Goal: Task Accomplishment & Management: Use online tool/utility

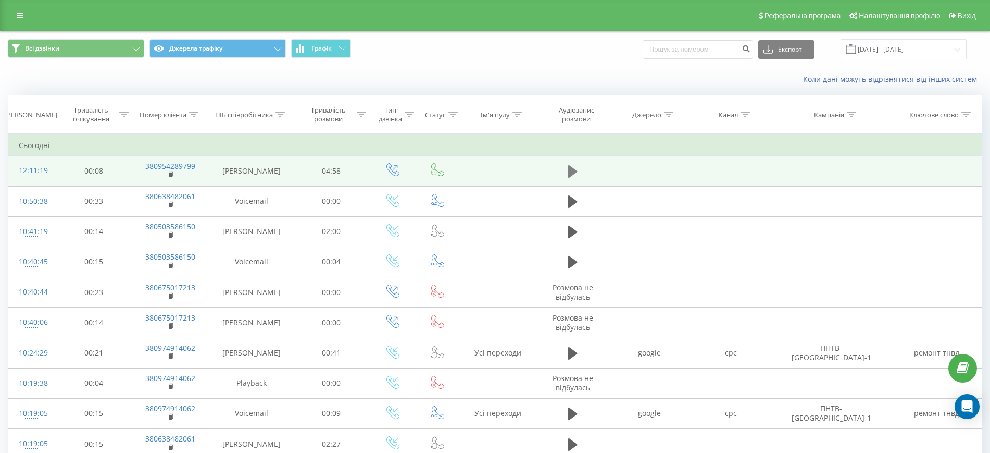
click at [568, 169] on icon at bounding box center [572, 171] width 9 height 15
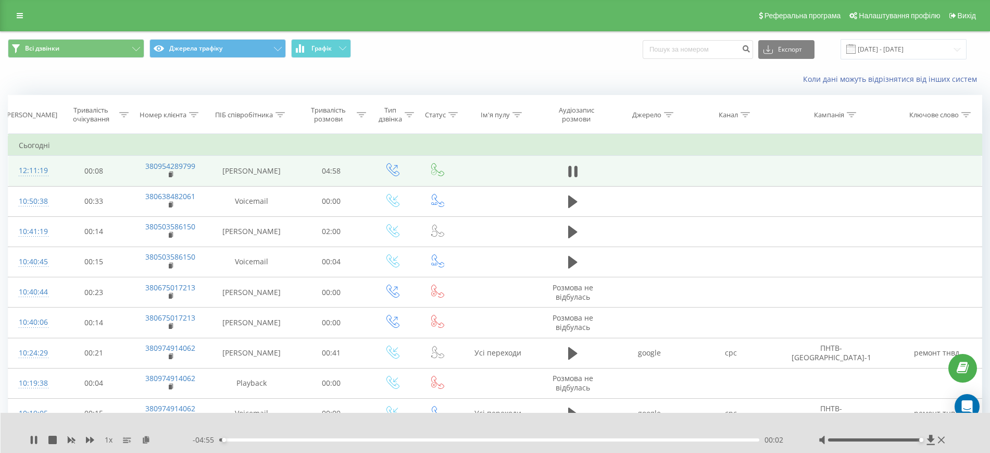
drag, startPoint x: 892, startPoint y: 439, endPoint x: 943, endPoint y: 432, distance: 51.5
click at [943, 432] on div "1 x - 04:55 00:02 00:02" at bounding box center [496, 433] width 990 height 40
click at [425, 438] on div "01:53" at bounding box center [489, 439] width 540 height 3
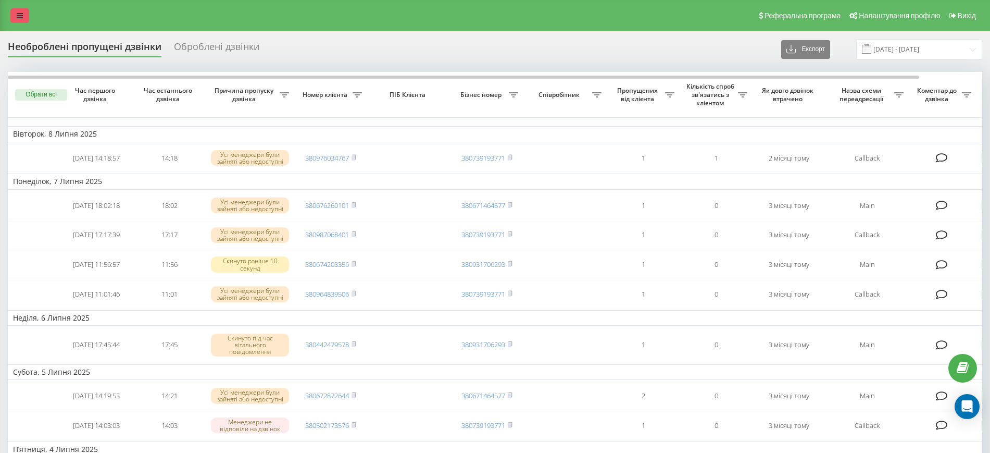
click at [25, 10] on link at bounding box center [19, 15] width 19 height 15
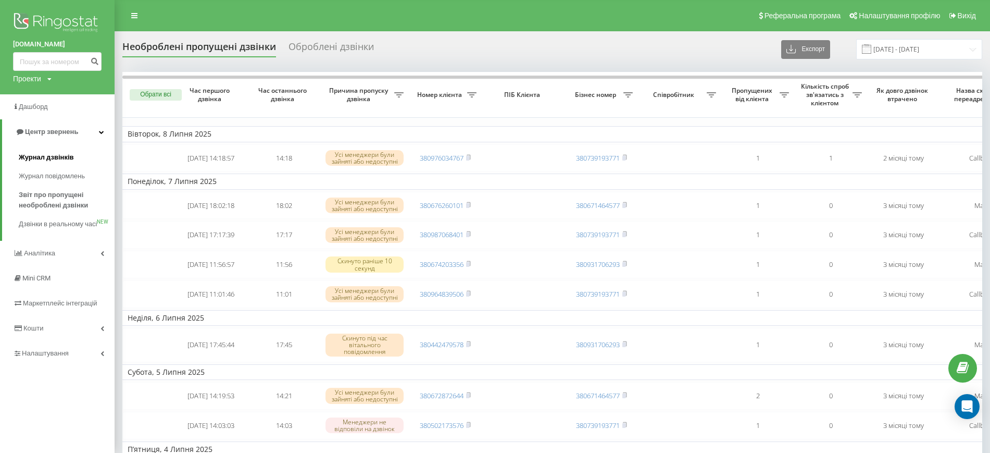
click at [63, 151] on link "Журнал дзвінків" at bounding box center [67, 157] width 96 height 19
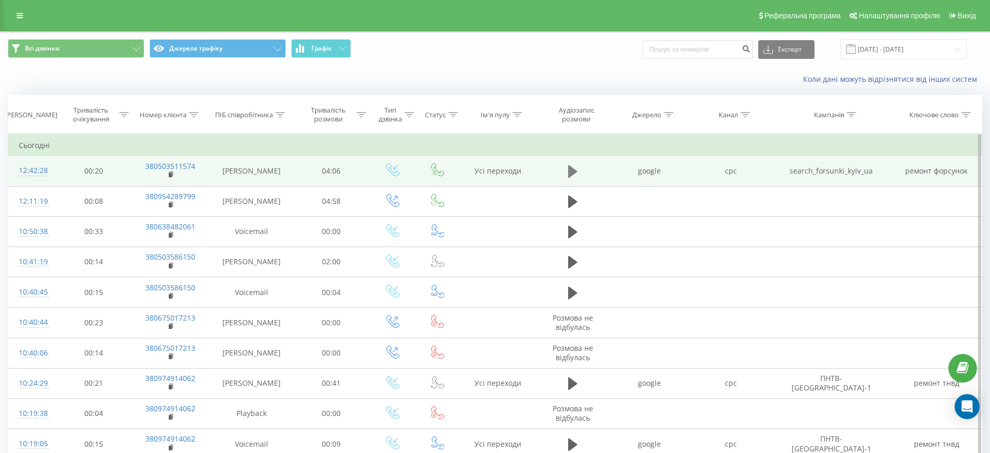
click at [571, 174] on icon at bounding box center [572, 171] width 9 height 13
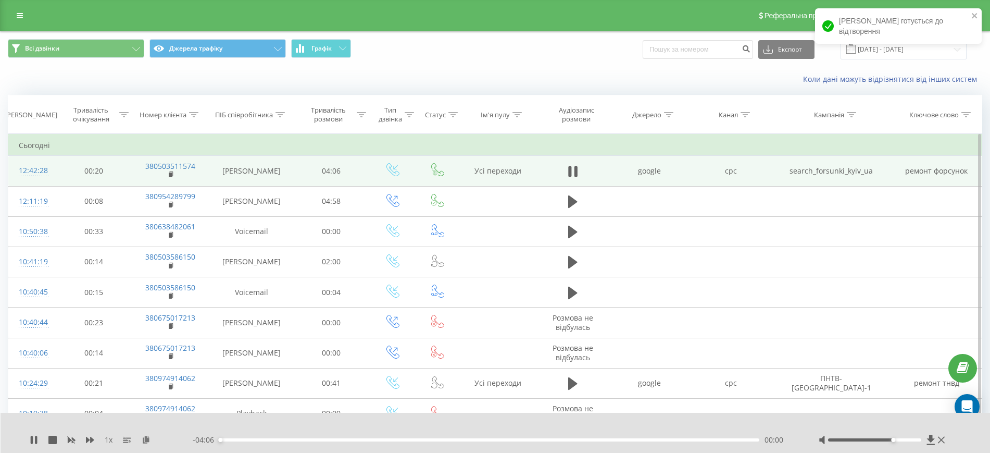
drag, startPoint x: 892, startPoint y: 441, endPoint x: 926, endPoint y: 429, distance: 35.9
click at [926, 429] on div "1 x - 04:06 00:00 00:00" at bounding box center [496, 433] width 990 height 40
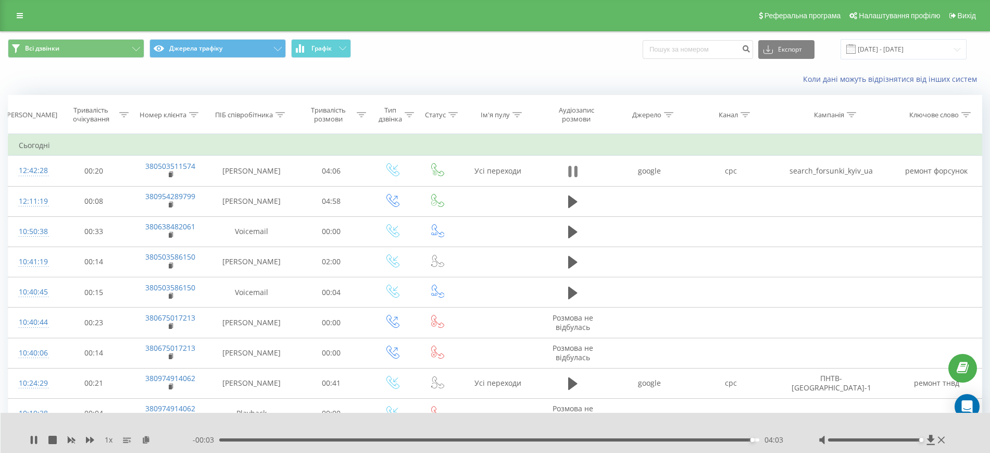
drag, startPoint x: 583, startPoint y: 168, endPoint x: 573, endPoint y: 164, distance: 11.2
click at [573, 164] on td at bounding box center [573, 171] width 72 height 30
click at [573, 164] on icon at bounding box center [572, 171] width 9 height 15
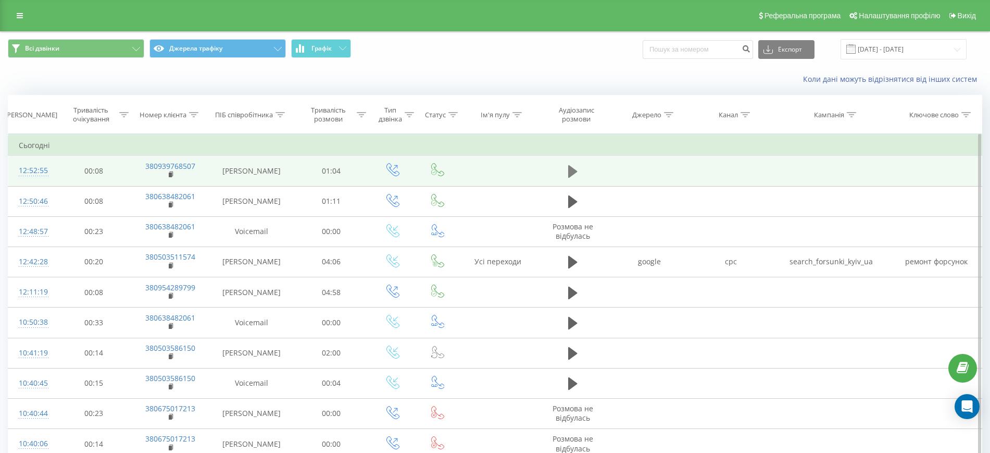
click at [576, 167] on icon at bounding box center [572, 171] width 9 height 15
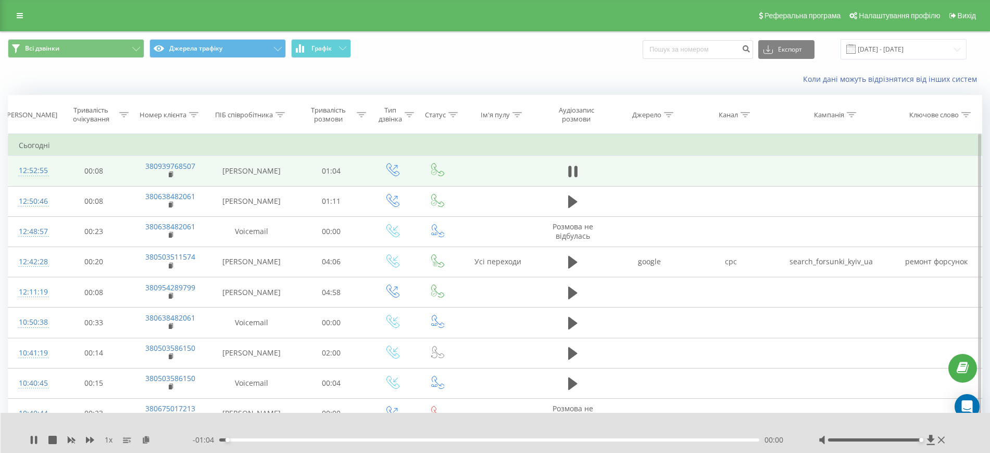
drag, startPoint x: 873, startPoint y: 439, endPoint x: 965, endPoint y: 441, distance: 91.7
click at [965, 441] on div "1 x - 01:04 00:00 00:00" at bounding box center [496, 433] width 990 height 40
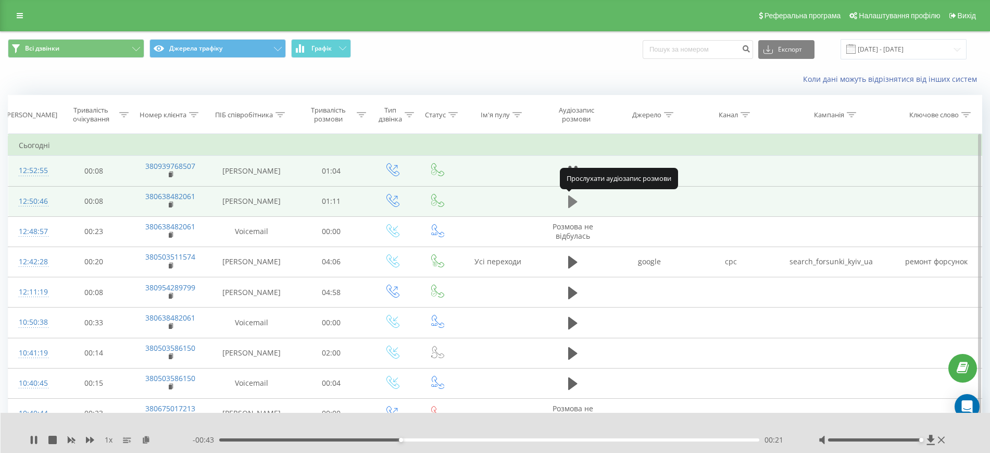
click at [575, 197] on icon at bounding box center [572, 201] width 9 height 15
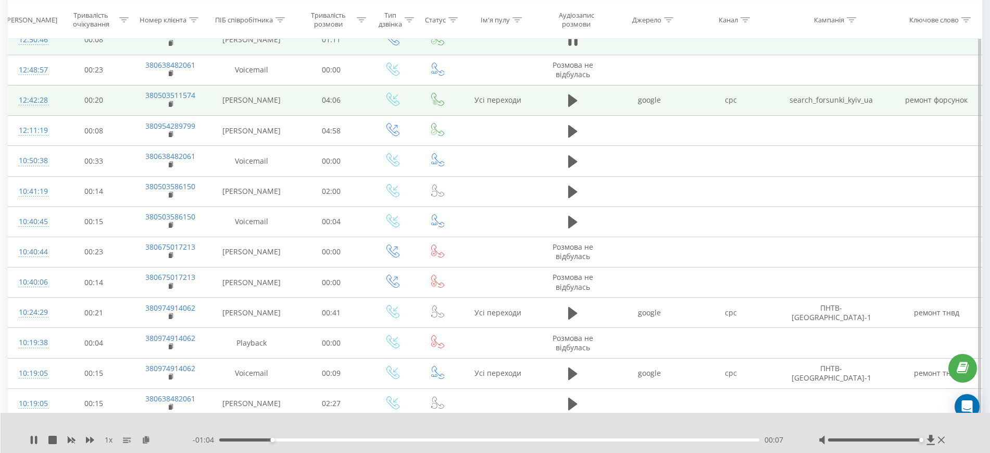
scroll to position [164, 0]
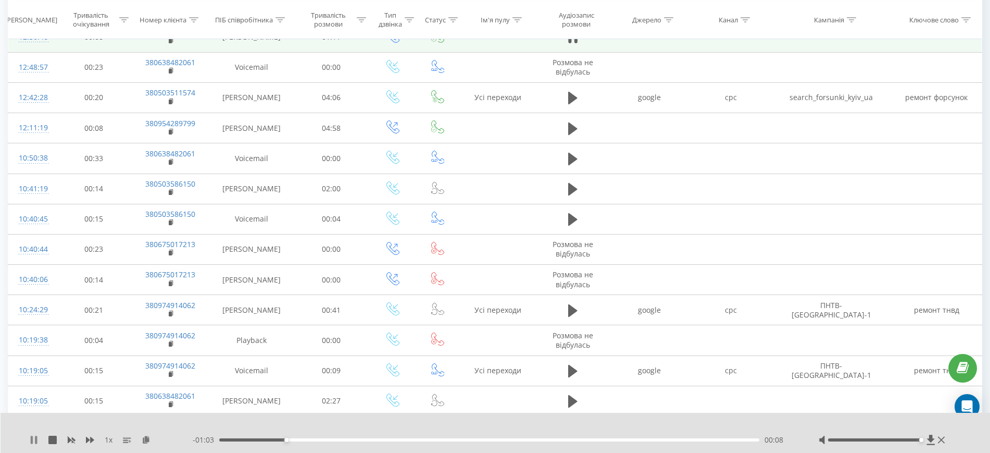
click at [35, 436] on icon at bounding box center [36, 439] width 2 height 8
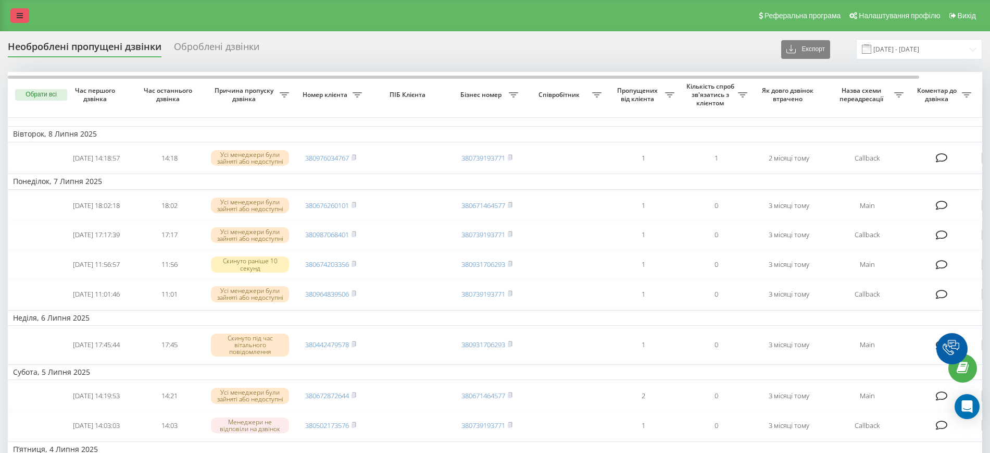
click at [17, 18] on icon at bounding box center [20, 15] width 6 height 7
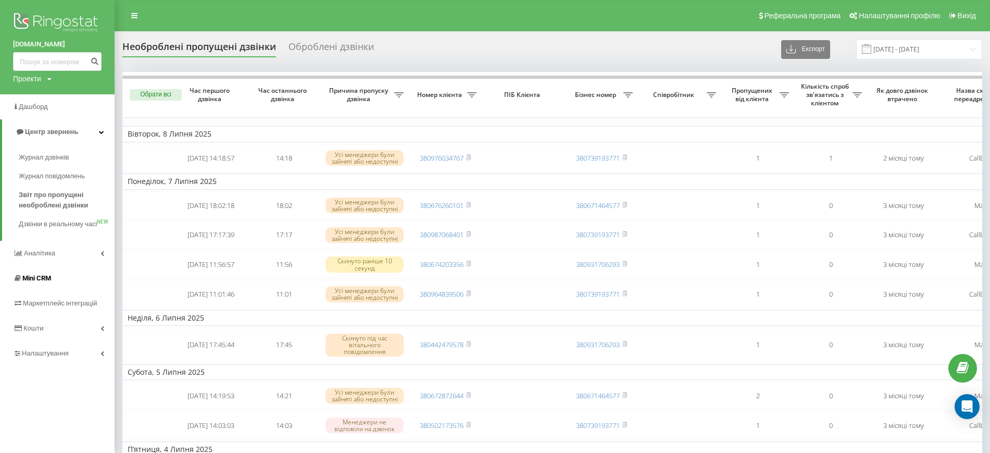
click at [55, 277] on link "Mini CRM" at bounding box center [57, 278] width 115 height 25
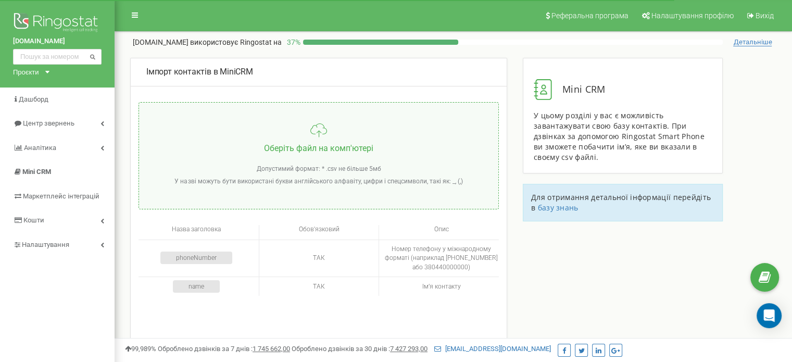
scroll to position [20, 0]
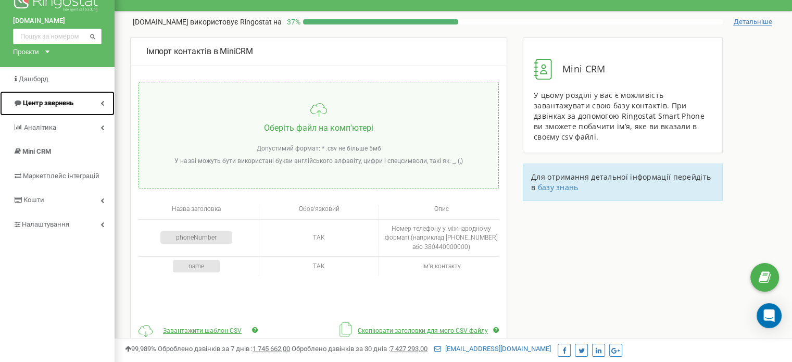
click at [68, 107] on span "Центр звернень" at bounding box center [48, 103] width 51 height 8
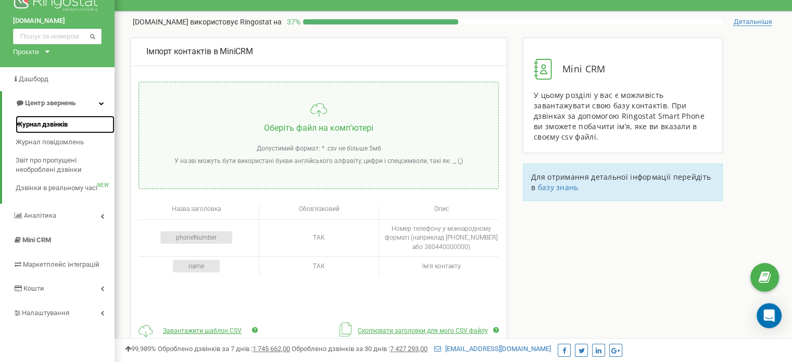
click at [52, 128] on span "Журнал дзвінків" at bounding box center [42, 125] width 52 height 10
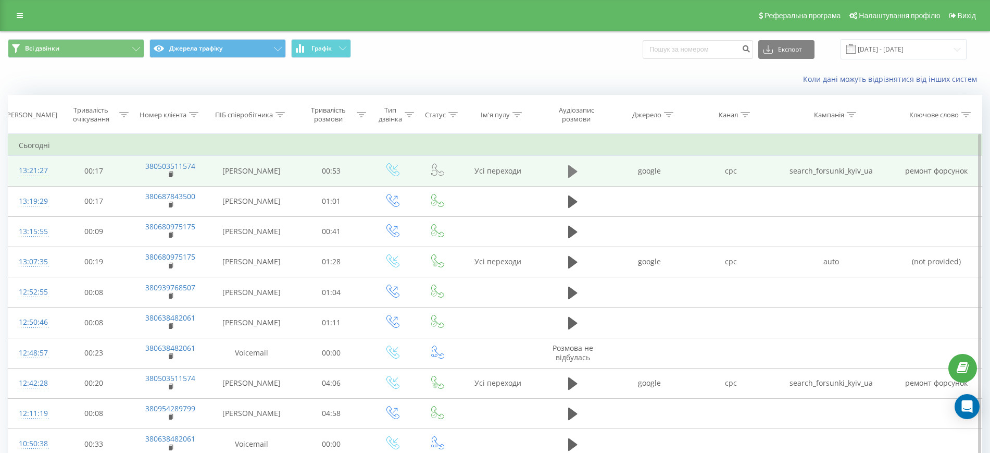
click at [576, 171] on icon at bounding box center [572, 171] width 9 height 13
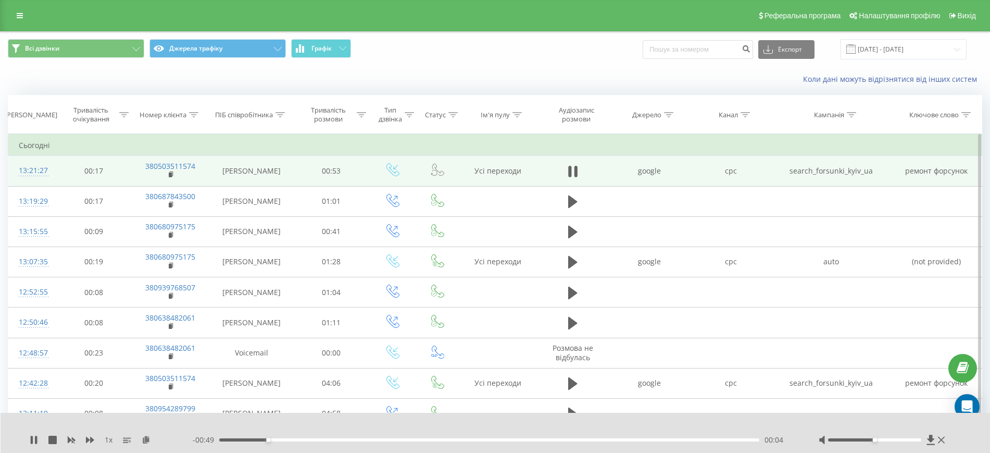
click at [876, 438] on div at bounding box center [883, 439] width 129 height 10
drag, startPoint x: 876, startPoint y: 438, endPoint x: 936, endPoint y: 442, distance: 60.6
click at [936, 442] on div at bounding box center [883, 439] width 129 height 10
click at [603, 422] on div at bounding box center [488, 425] width 734 height 11
click at [589, 431] on div at bounding box center [488, 425] width 734 height 11
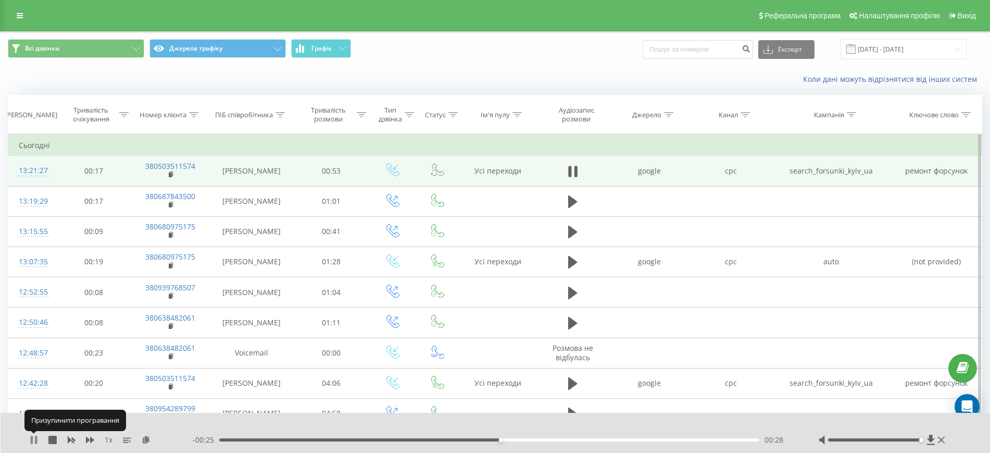
click at [35, 442] on icon at bounding box center [34, 439] width 8 height 8
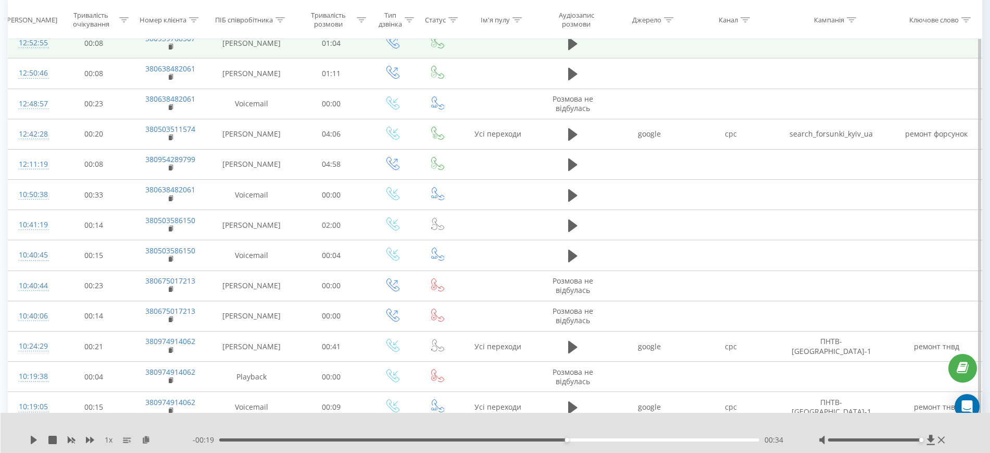
scroll to position [260, 0]
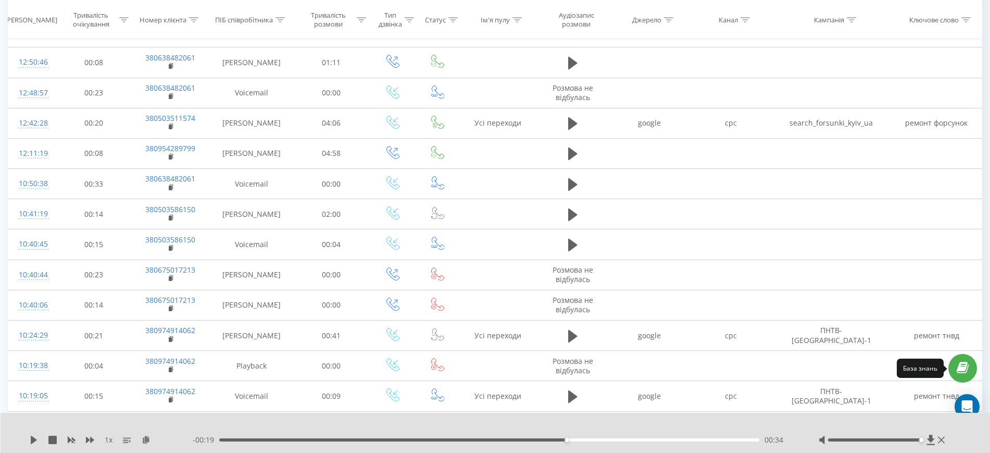
click at [953, 368] on link at bounding box center [963, 368] width 29 height 29
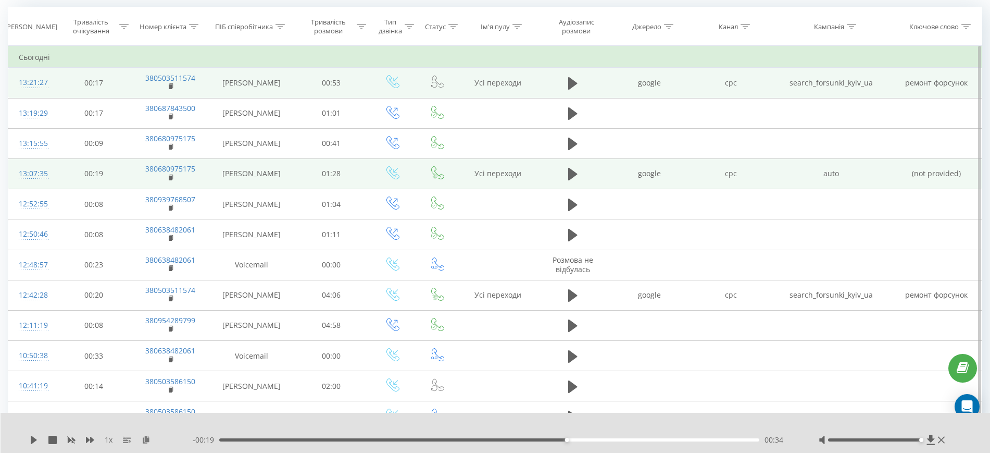
scroll to position [89, 0]
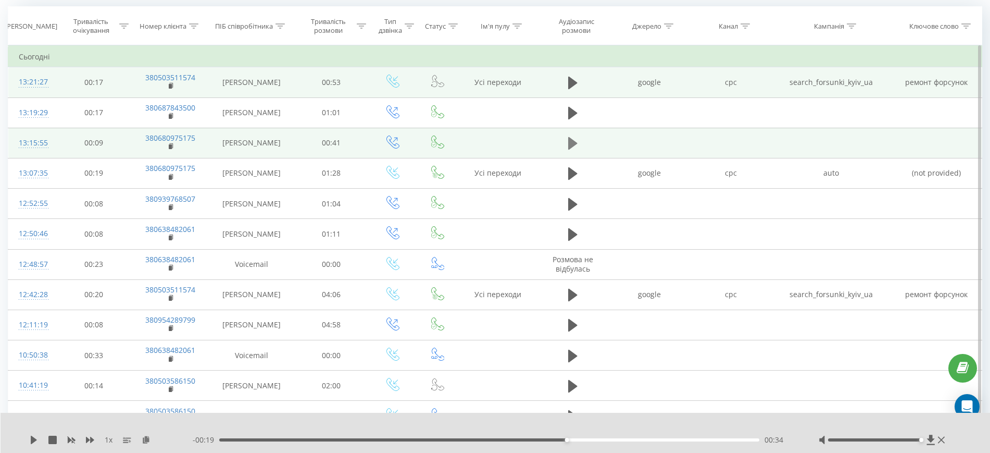
click at [568, 139] on icon at bounding box center [572, 143] width 9 height 15
click at [328, 440] on div "00:08" at bounding box center [489, 439] width 540 height 3
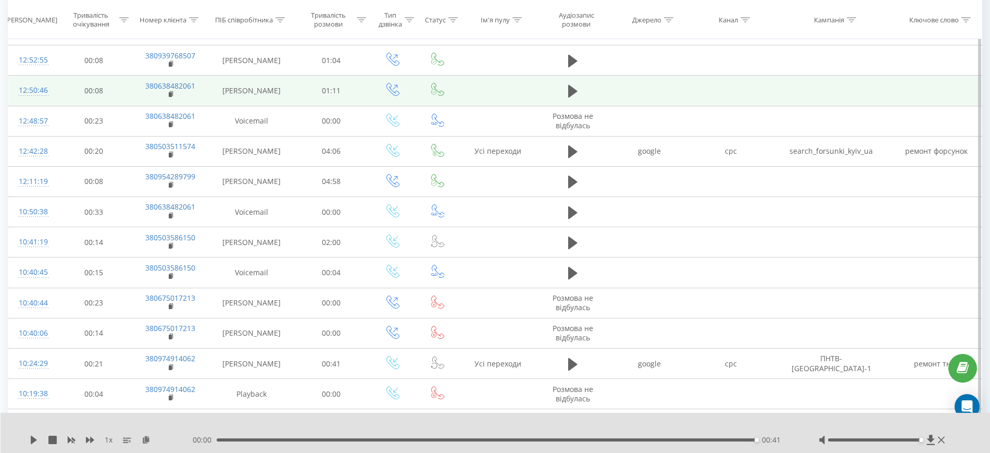
scroll to position [232, 0]
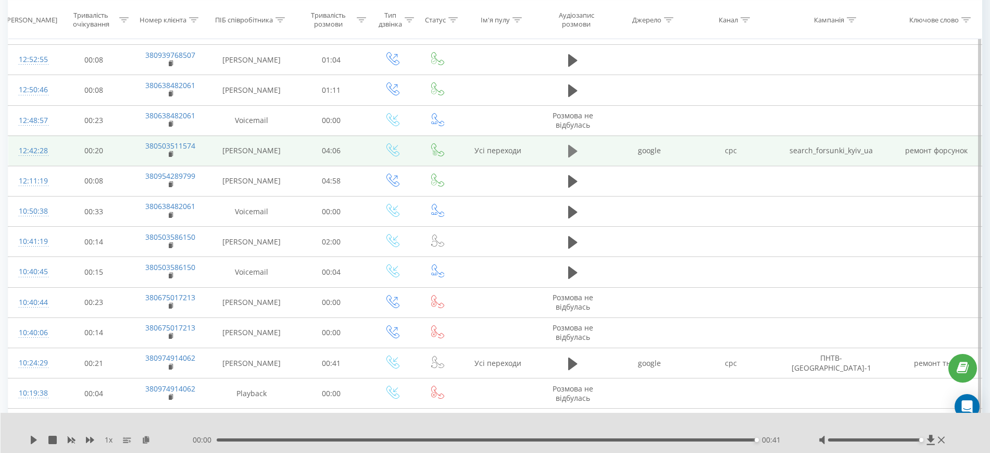
click at [572, 155] on icon at bounding box center [572, 151] width 9 height 13
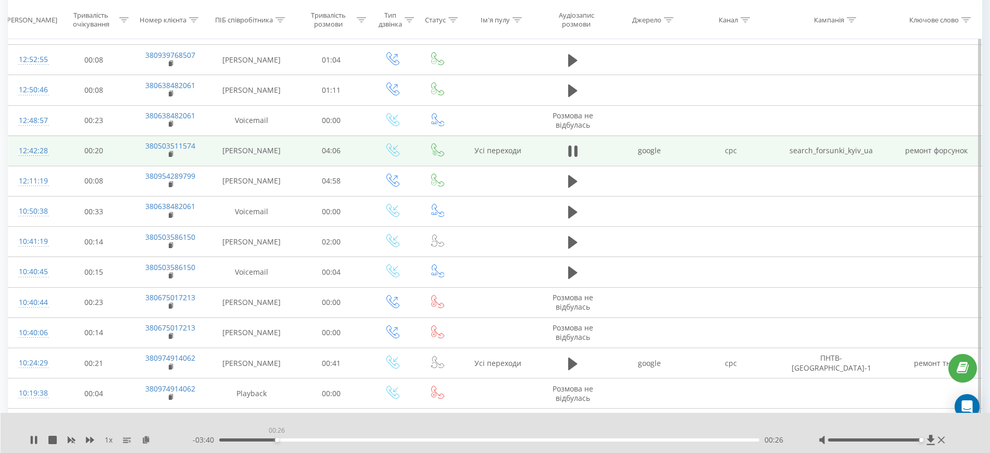
click at [277, 440] on div "00:26" at bounding box center [489, 439] width 540 height 3
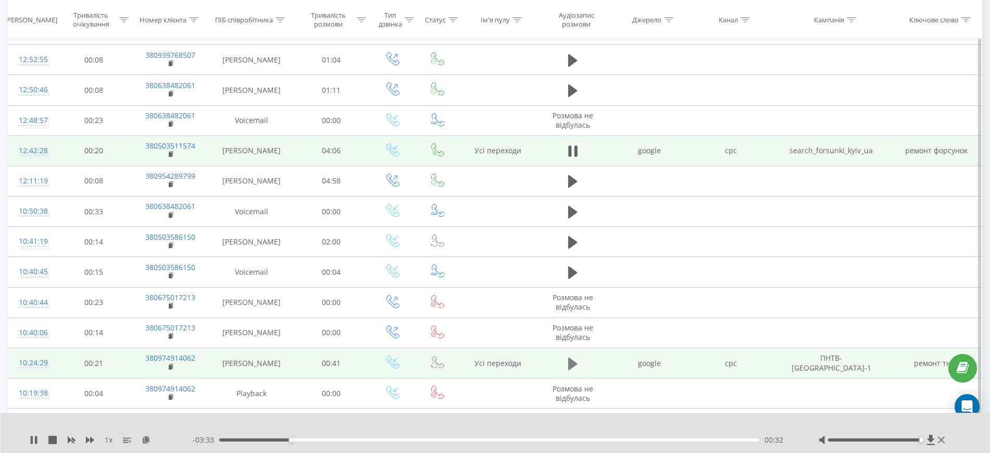
click at [577, 359] on icon at bounding box center [572, 363] width 9 height 15
click at [577, 146] on icon at bounding box center [572, 151] width 9 height 15
click at [576, 358] on icon at bounding box center [572, 363] width 9 height 15
click at [335, 436] on div "- 00:38 00:03 00:03" at bounding box center [493, 439] width 600 height 10
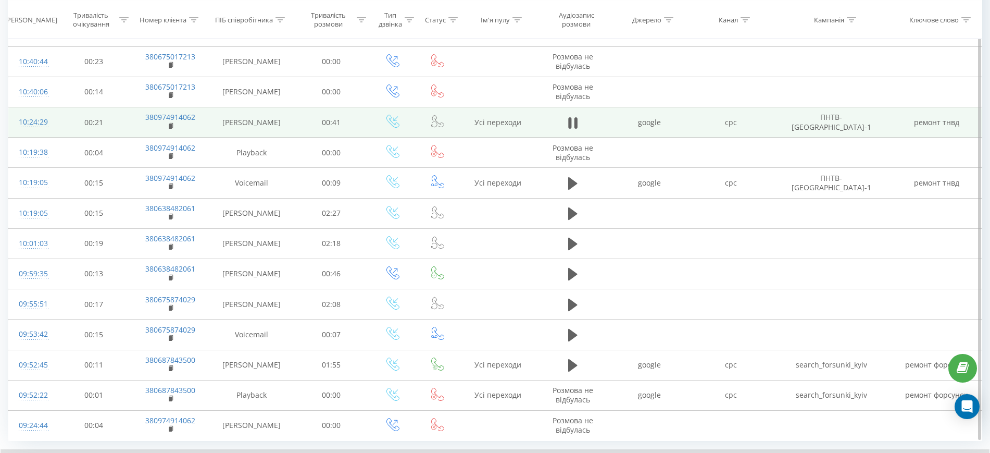
scroll to position [475, 0]
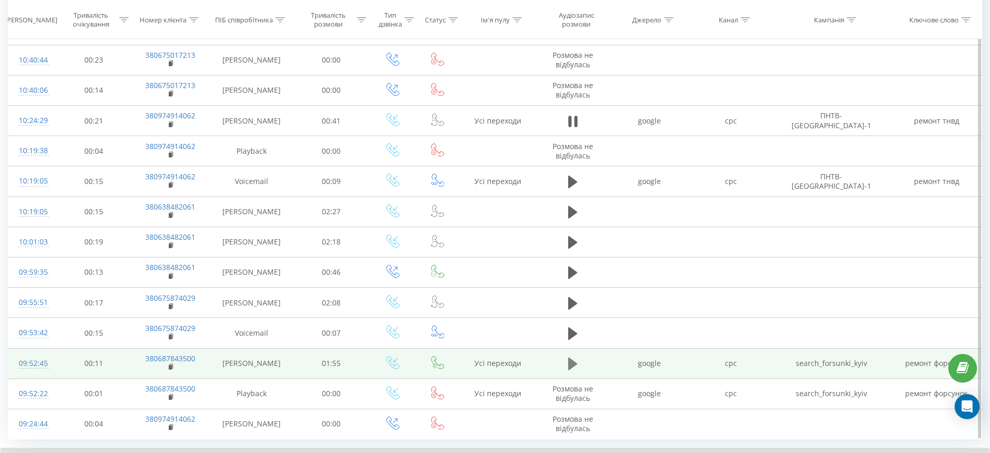
click at [572, 367] on icon at bounding box center [572, 363] width 9 height 13
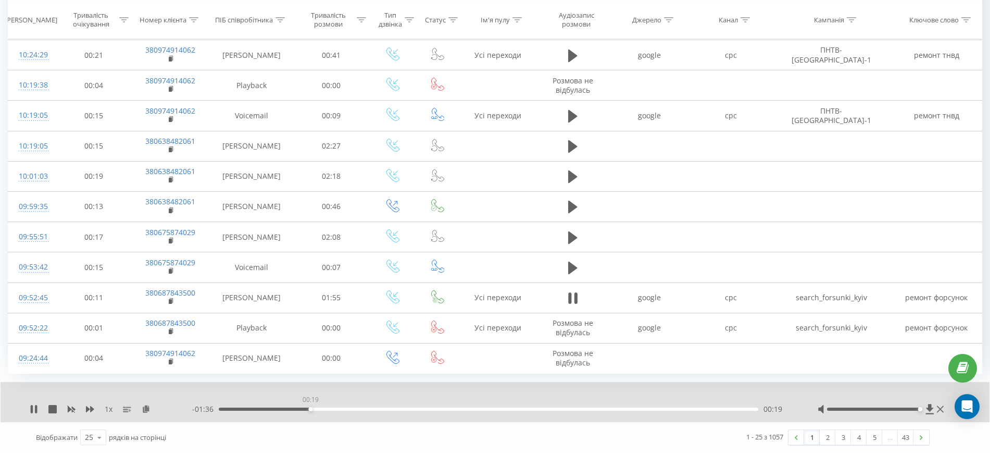
click at [310, 408] on div "00:19" at bounding box center [489, 408] width 540 height 3
click at [418, 410] on div "00:43" at bounding box center [489, 408] width 540 height 3
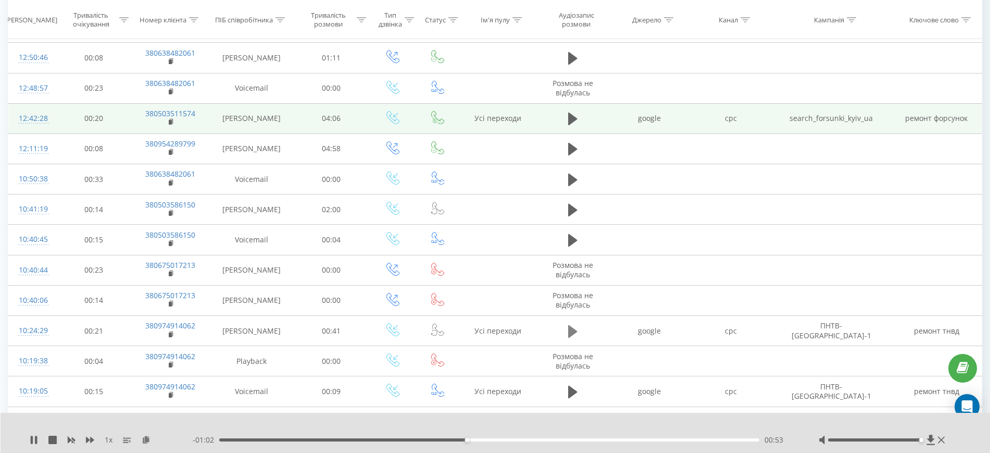
scroll to position [261, 0]
click at [573, 119] on icon at bounding box center [572, 122] width 9 height 13
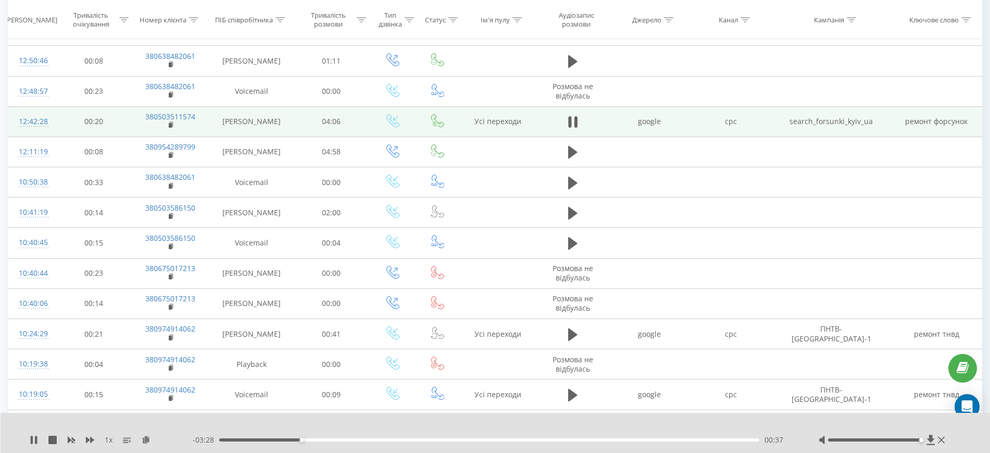
click at [573, 119] on icon at bounding box center [572, 122] width 9 height 15
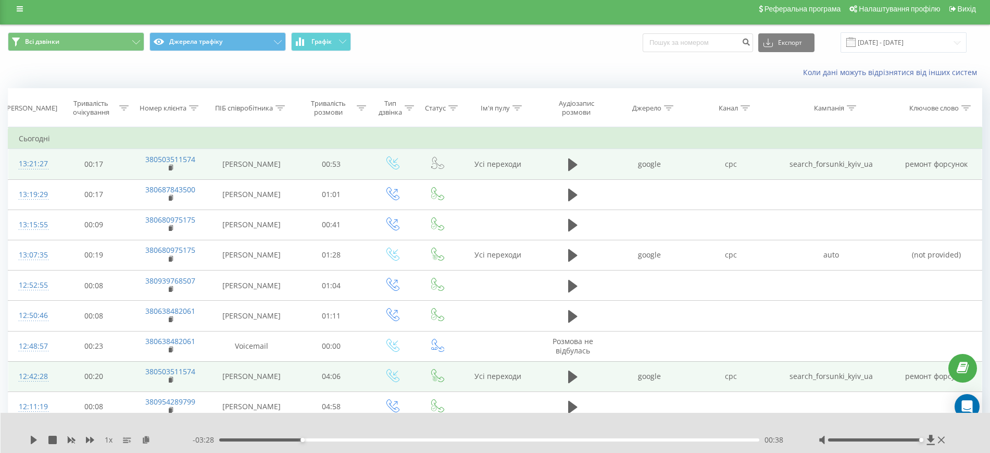
scroll to position [0, 0]
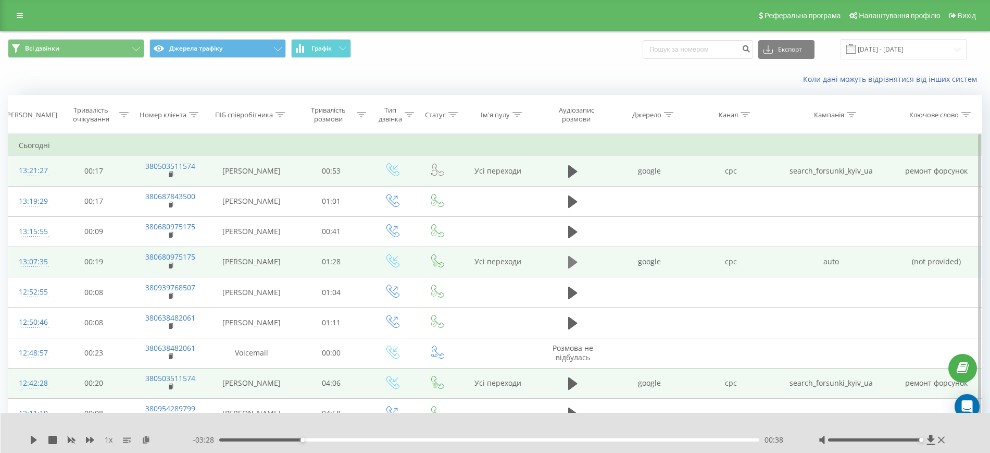
click at [570, 265] on icon at bounding box center [572, 262] width 9 height 13
click at [570, 265] on icon at bounding box center [570, 261] width 3 height 11
click at [576, 168] on icon at bounding box center [572, 171] width 9 height 15
click at [576, 168] on icon at bounding box center [576, 171] width 3 height 11
click at [568, 174] on button at bounding box center [573, 172] width 16 height 16
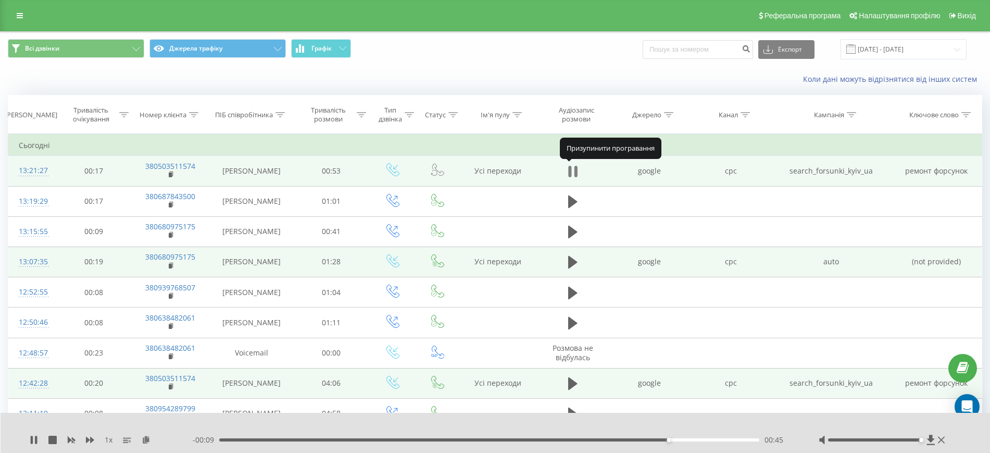
click at [571, 173] on icon at bounding box center [570, 171] width 3 height 11
click at [571, 173] on icon at bounding box center [572, 171] width 9 height 13
click at [571, 173] on icon at bounding box center [570, 171] width 3 height 11
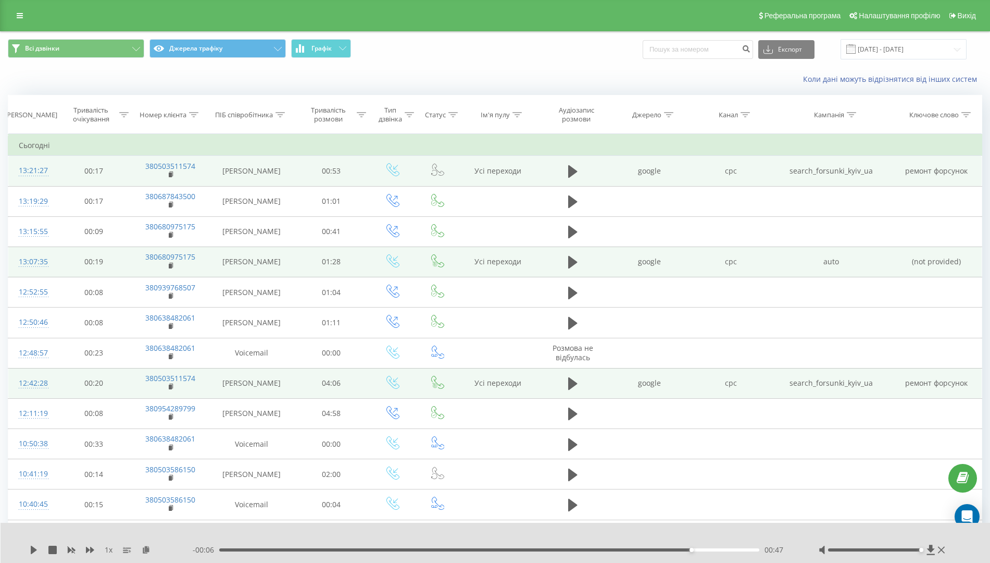
click at [12, 7] on div "Реферальна програма Налаштування профілю Вихід" at bounding box center [495, 15] width 990 height 31
